Goal: Find specific page/section: Find specific page/section

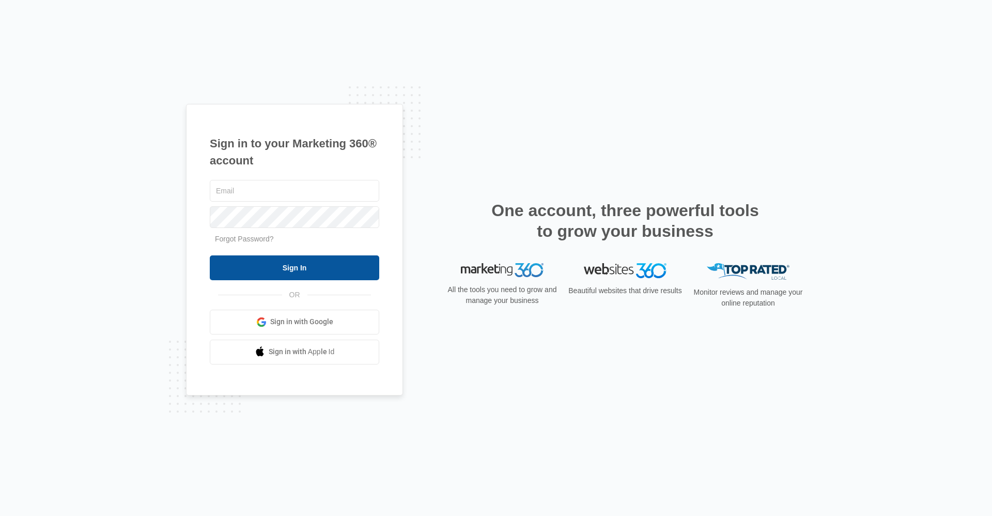
type input "[EMAIL_ADDRESS][DOMAIN_NAME]"
click at [270, 266] on input "Sign In" at bounding box center [294, 267] width 169 height 25
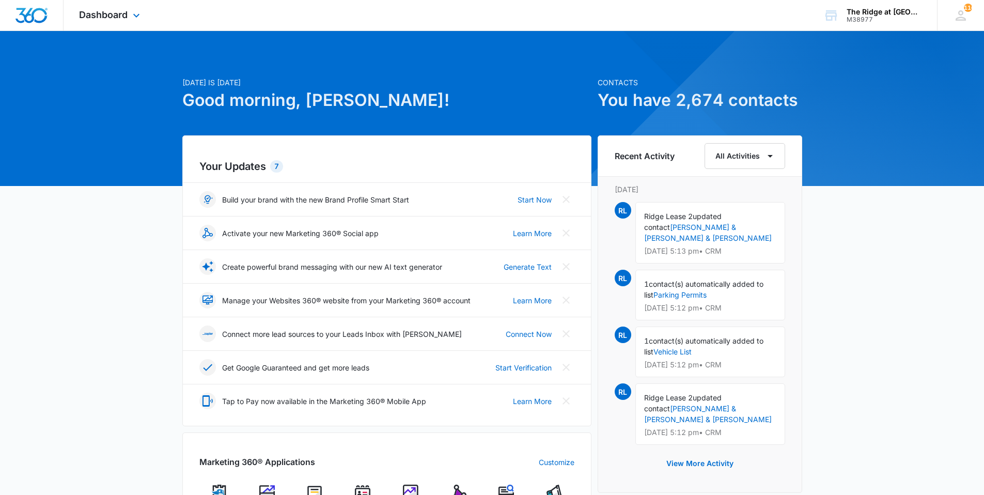
click at [75, 17] on div "Dashboard Apps Reputation Websites Forms CRM Email Social Content Ads Intellige…" at bounding box center [111, 15] width 95 height 30
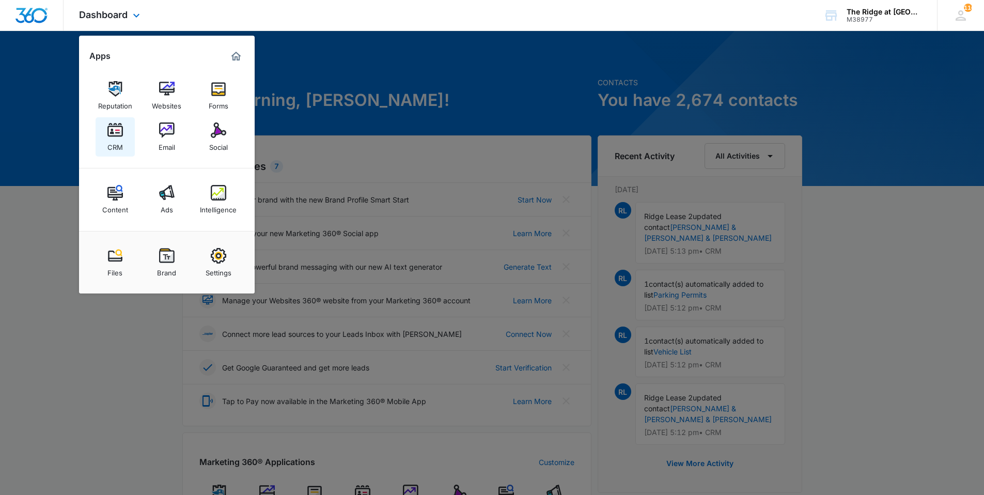
click at [118, 129] on img at bounding box center [115, 130] width 16 height 16
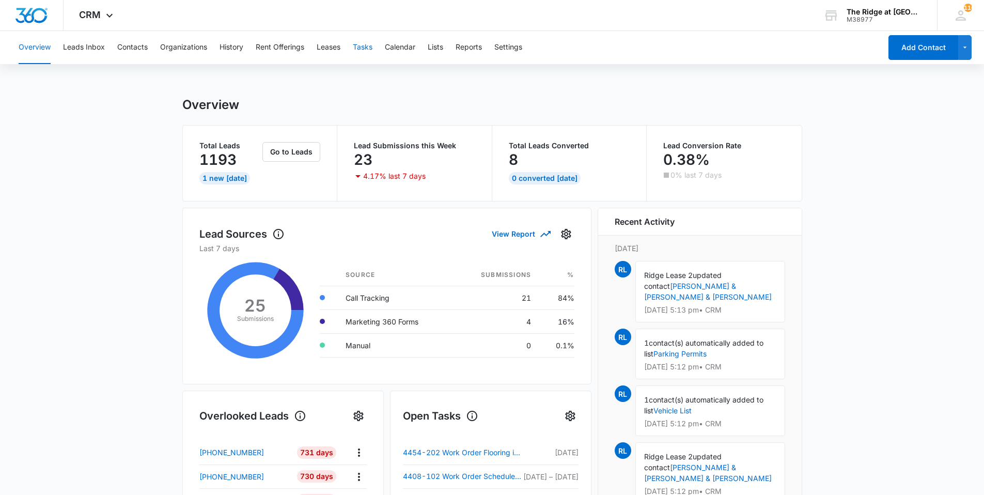
click at [363, 52] on button "Tasks" at bounding box center [363, 47] width 20 height 33
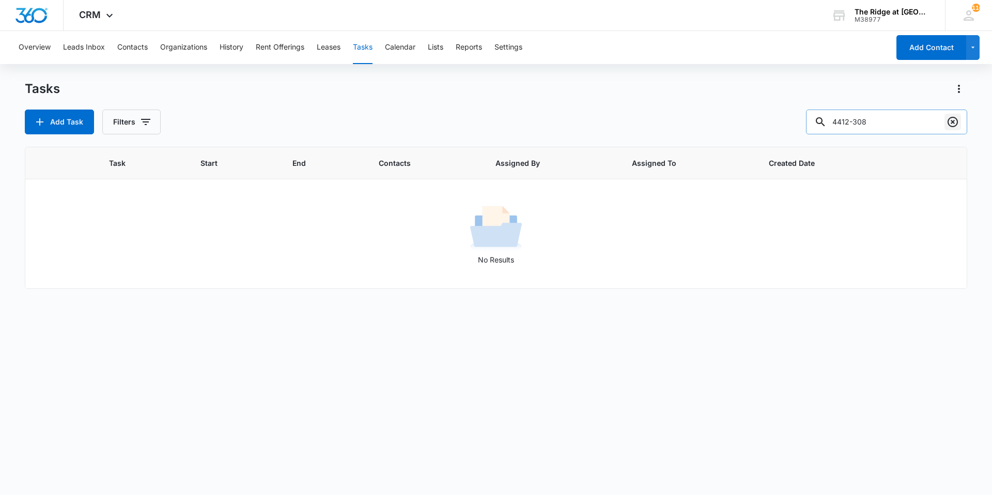
click at [948, 118] on icon "Clear" at bounding box center [953, 122] width 12 height 12
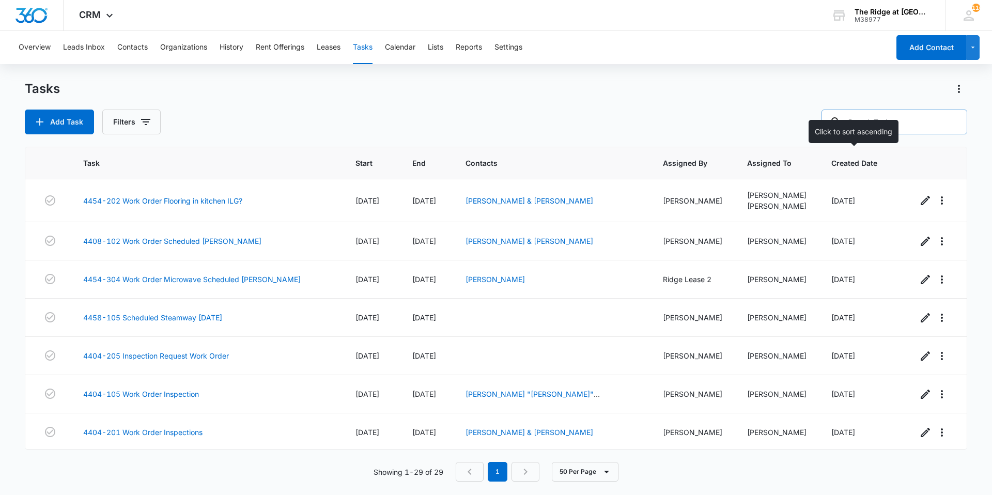
paste input "[PERSON_NAME]"
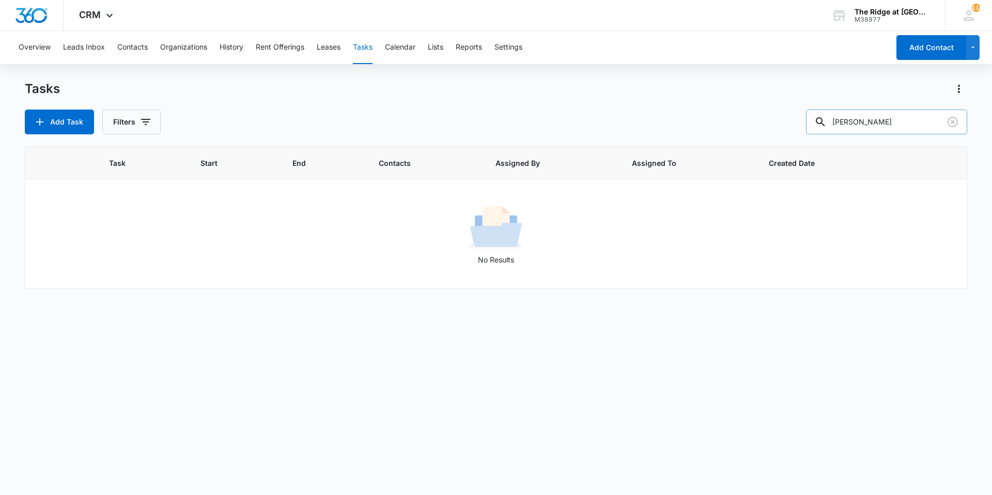
drag, startPoint x: 872, startPoint y: 122, endPoint x: 904, endPoint y: 125, distance: 32.2
click at [904, 125] on input "[PERSON_NAME]" at bounding box center [886, 122] width 161 height 25
type input "[PERSON_NAME]"
click at [127, 48] on button "Contacts" at bounding box center [132, 47] width 30 height 33
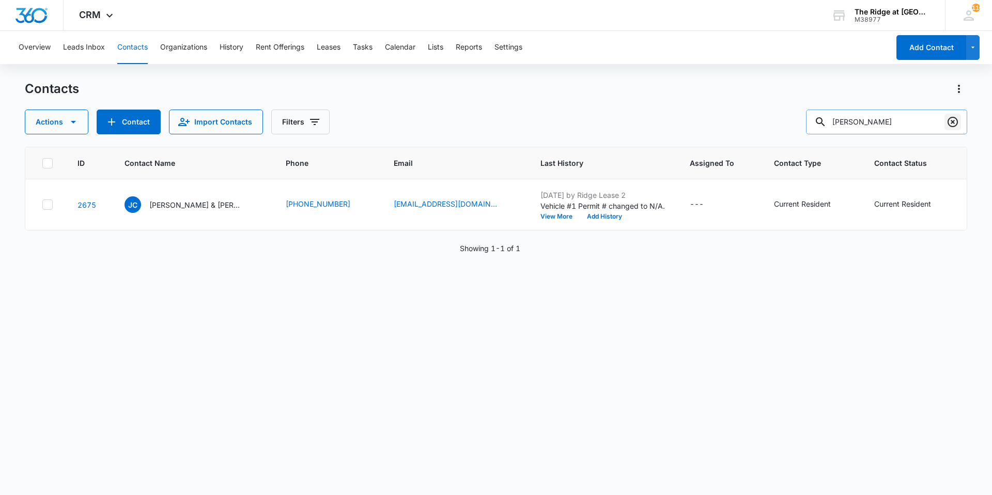
click at [957, 120] on icon "Clear" at bounding box center [953, 122] width 10 height 10
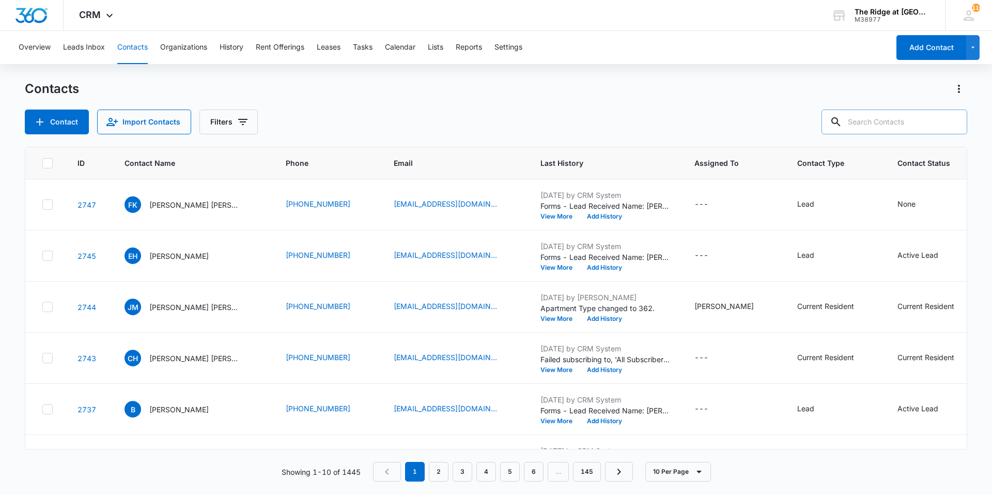
paste input "[PERSON_NAME]"
type input "[PERSON_NAME]"
